Goal: Task Accomplishment & Management: Complete application form

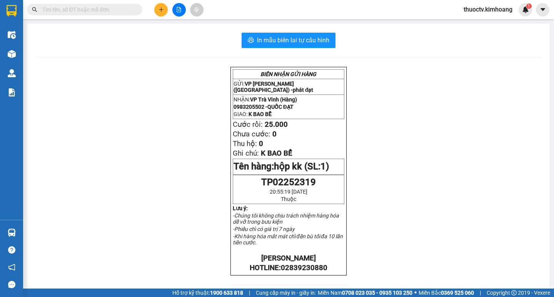
click at [107, 9] on input "text" at bounding box center [87, 9] width 91 height 8
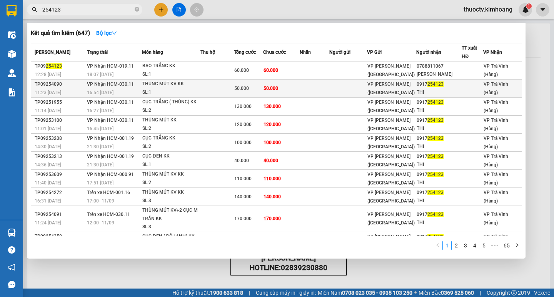
type input "254123"
click at [215, 98] on td at bounding box center [216, 89] width 33 height 18
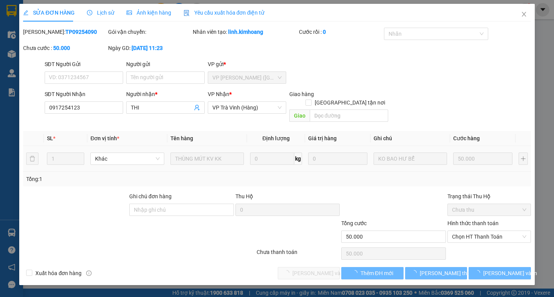
type input "0917254123"
type input "THI"
type input "50.000"
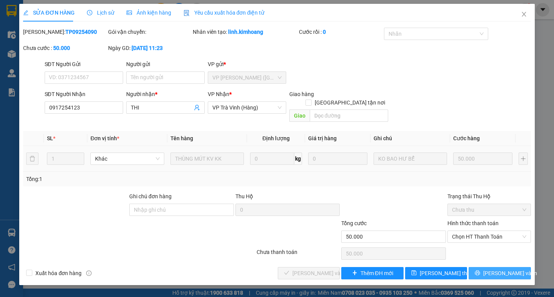
click at [506, 269] on span "[PERSON_NAME] và In" at bounding box center [510, 273] width 54 height 8
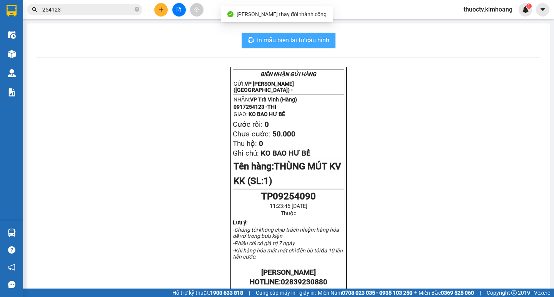
click at [301, 42] on span "In mẫu biên lai tự cấu hình" at bounding box center [293, 40] width 72 height 10
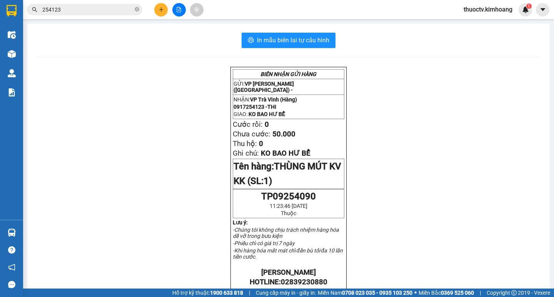
click at [77, 11] on input "254123" at bounding box center [87, 9] width 91 height 8
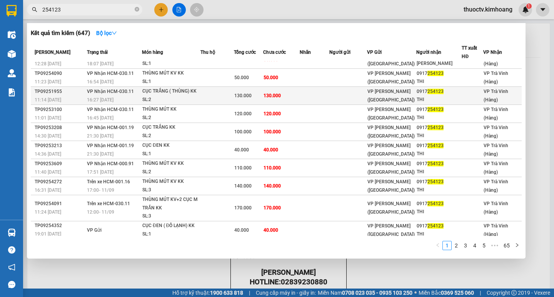
scroll to position [22, 0]
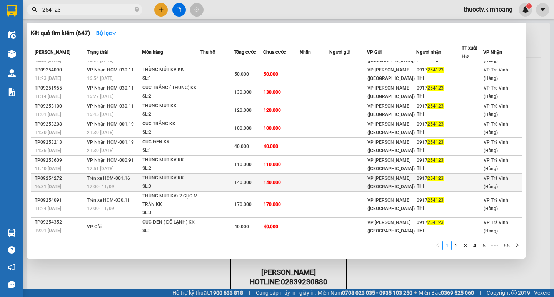
click at [303, 181] on td at bounding box center [315, 183] width 30 height 18
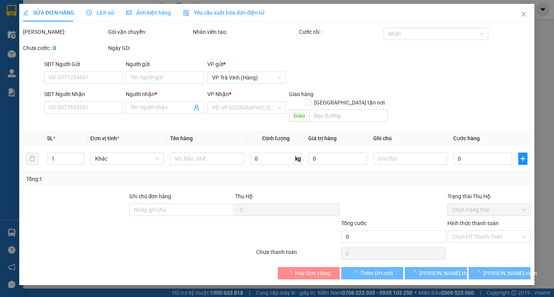
type input "0917254123"
type input "THI"
type input "140.000"
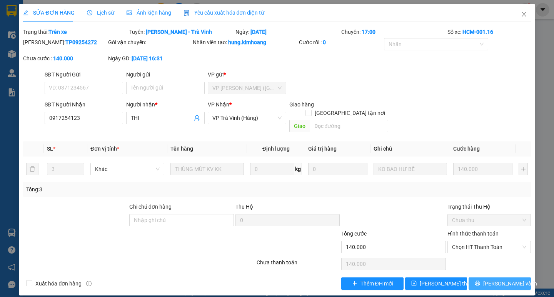
click at [495, 280] on span "[PERSON_NAME] và In" at bounding box center [510, 284] width 54 height 8
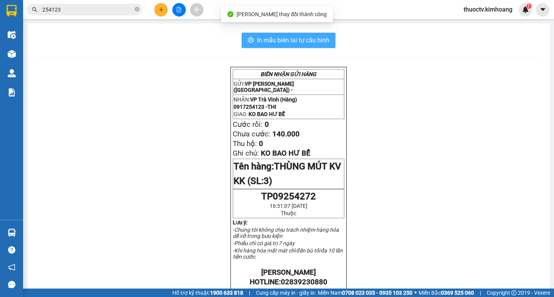
click at [300, 39] on span "In mẫu biên lai tự cấu hình" at bounding box center [293, 40] width 72 height 10
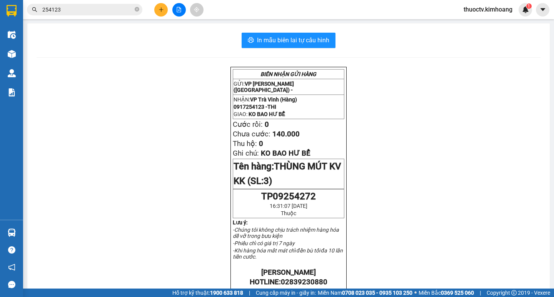
click at [77, 8] on input "254123" at bounding box center [87, 9] width 91 height 8
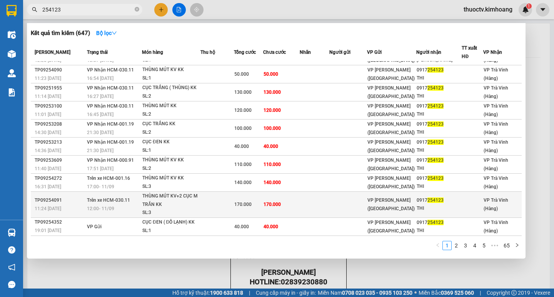
click at [313, 204] on td at bounding box center [315, 205] width 30 height 26
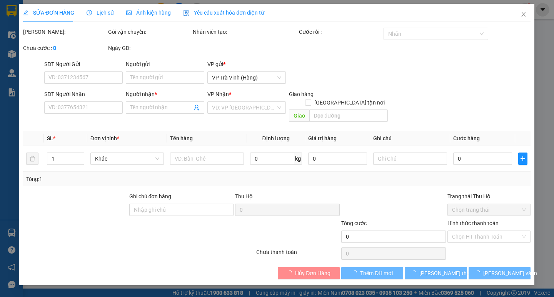
type input "0917254123"
type input "THI"
type input "170.000"
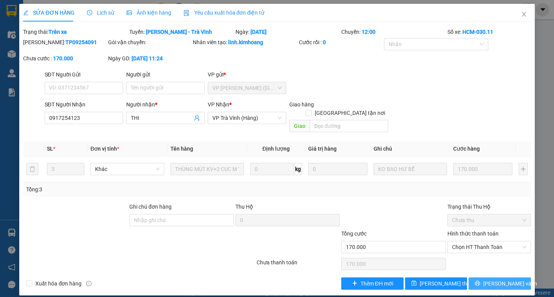
click at [498, 280] on span "[PERSON_NAME] và In" at bounding box center [510, 284] width 54 height 8
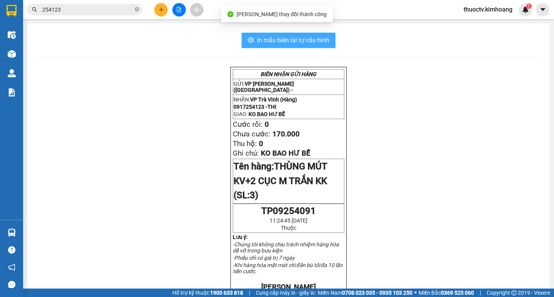
click at [253, 41] on button "In mẫu biên lai tự cấu hình" at bounding box center [288, 40] width 94 height 15
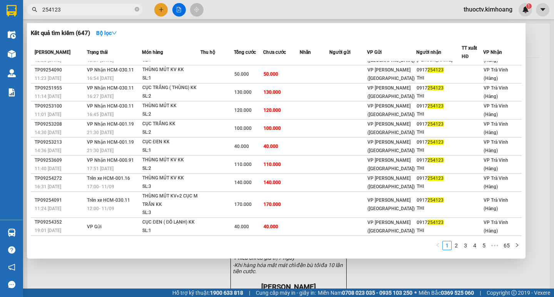
click at [70, 8] on input "254123" at bounding box center [87, 9] width 91 height 8
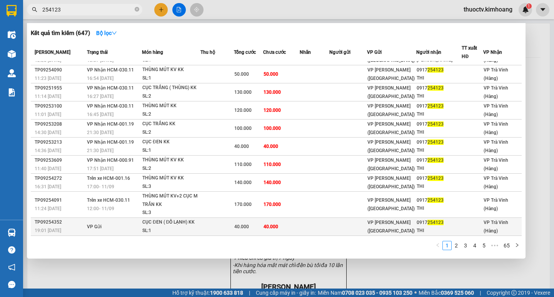
click at [320, 228] on td at bounding box center [315, 227] width 30 height 18
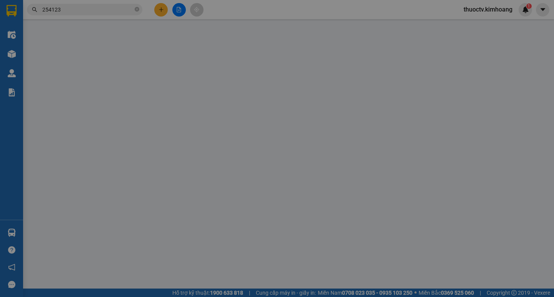
type input "0917254123"
type input "THI"
type input "40.000"
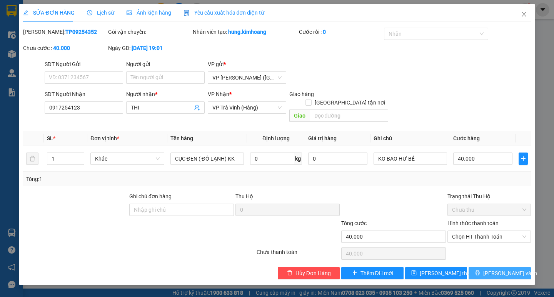
click at [503, 269] on span "[PERSON_NAME] và In" at bounding box center [510, 273] width 54 height 8
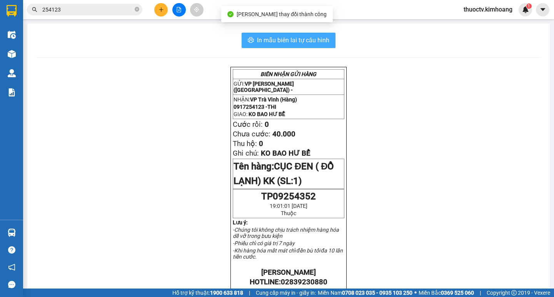
click at [257, 43] on span "In mẫu biên lai tự cấu hình" at bounding box center [293, 40] width 72 height 10
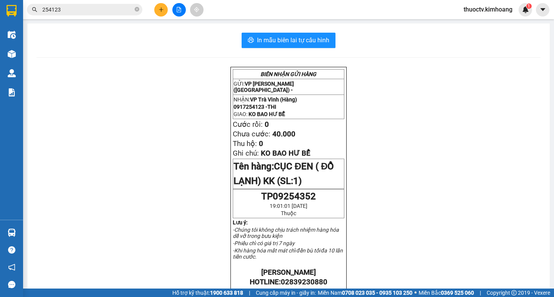
click at [91, 13] on input "254123" at bounding box center [87, 9] width 91 height 8
